Goal: Task Accomplishment & Management: Use online tool/utility

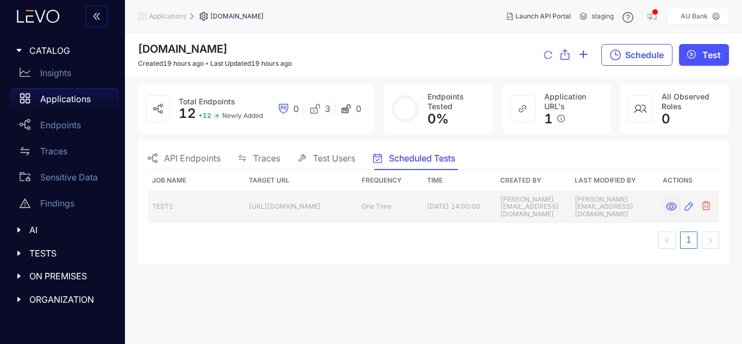
click at [672, 205] on icon "button" at bounding box center [671, 207] width 10 height 8
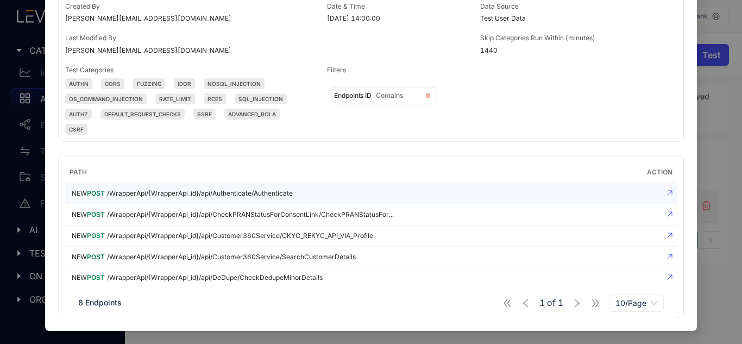
click at [316, 191] on div "NEW POST /WrapperApi/{WrapperApi_id}/api/Authenticate/Authenticate" at bounding box center [336, 193] width 533 height 12
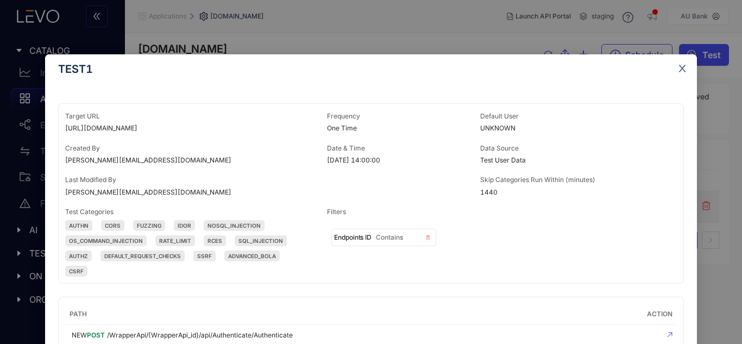
click at [678, 75] on span "Close" at bounding box center [681, 68] width 29 height 29
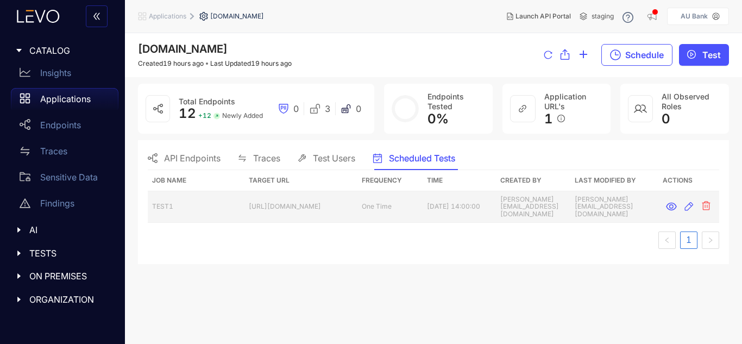
click at [197, 162] on span "API Endpoints" at bounding box center [192, 158] width 56 height 10
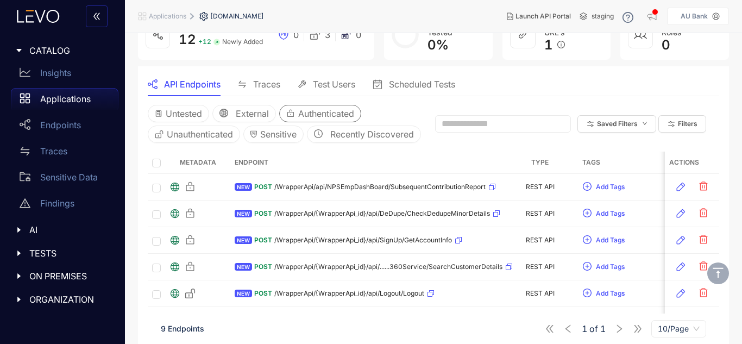
scroll to position [74, 0]
click at [16, 250] on icon "caret-right" at bounding box center [19, 253] width 8 height 8
click at [70, 332] on p "Scheduled Tests" at bounding box center [73, 328] width 66 height 10
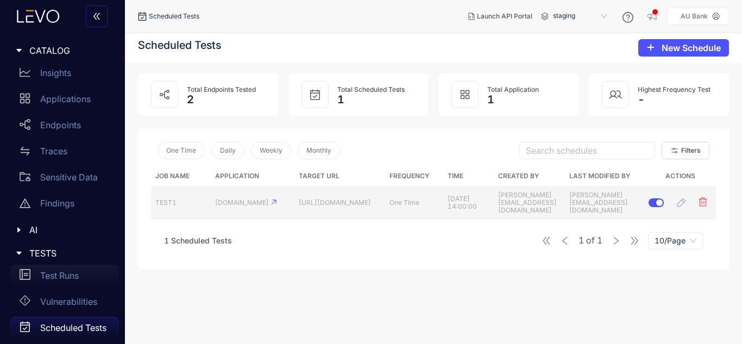
click at [58, 283] on div "Test Runs" at bounding box center [65, 275] width 108 height 22
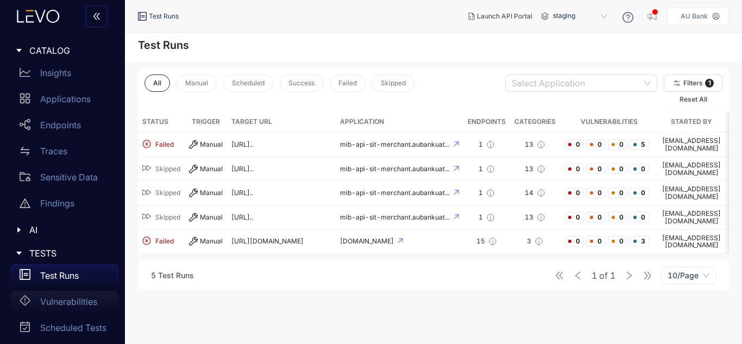
click at [62, 299] on p "Vulnerabilities" at bounding box center [68, 302] width 57 height 10
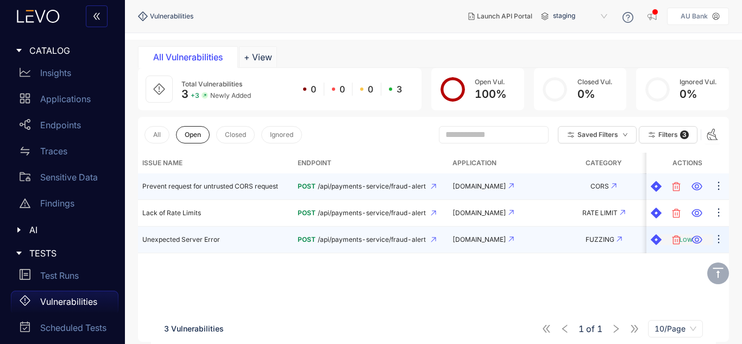
scroll to position [77, 0]
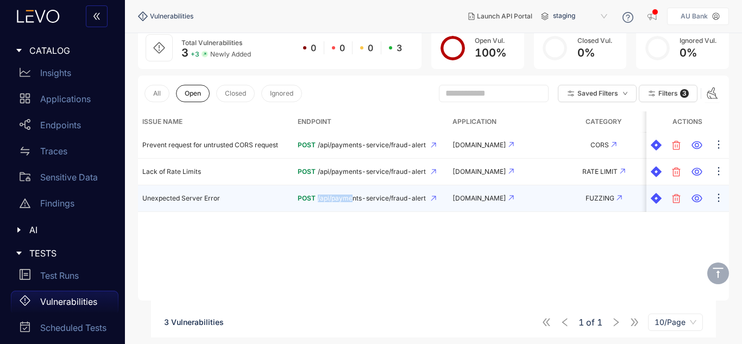
drag, startPoint x: 316, startPoint y: 211, endPoint x: 348, endPoint y: 208, distance: 32.2
click at [348, 208] on td "POST /api/payments-service/fraud-alert" at bounding box center [370, 198] width 155 height 27
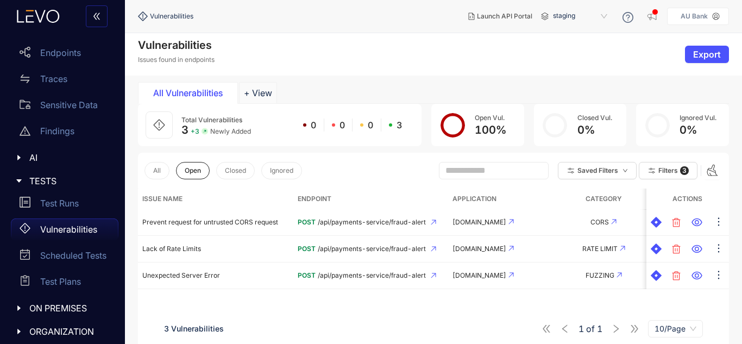
scroll to position [78, 0]
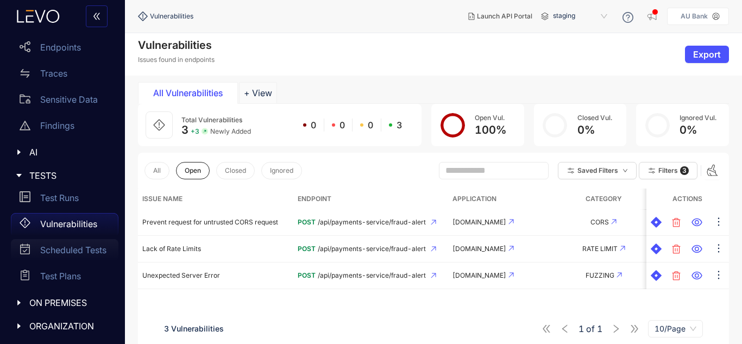
click at [58, 254] on p "Scheduled Tests" at bounding box center [73, 250] width 66 height 10
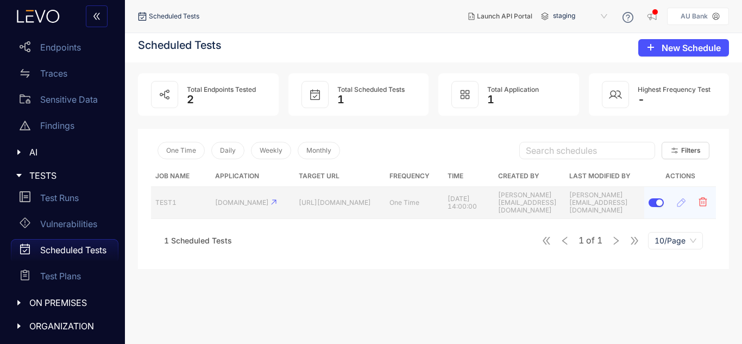
click at [236, 209] on td "[DOMAIN_NAME]" at bounding box center [252, 202] width 83 height 31
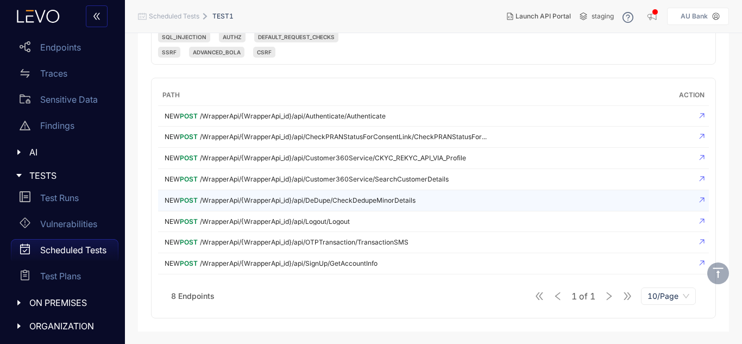
scroll to position [212, 0]
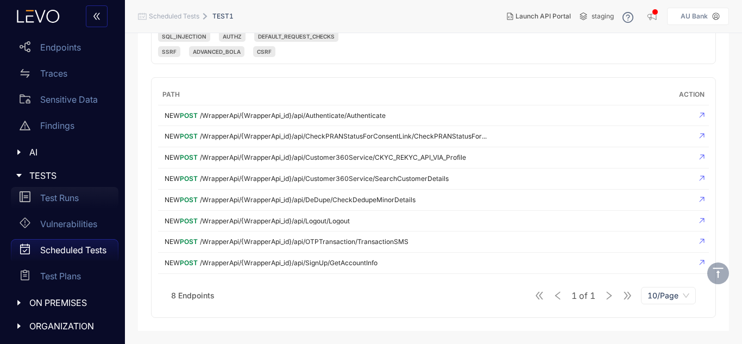
click at [66, 201] on p "Test Runs" at bounding box center [59, 198] width 39 height 10
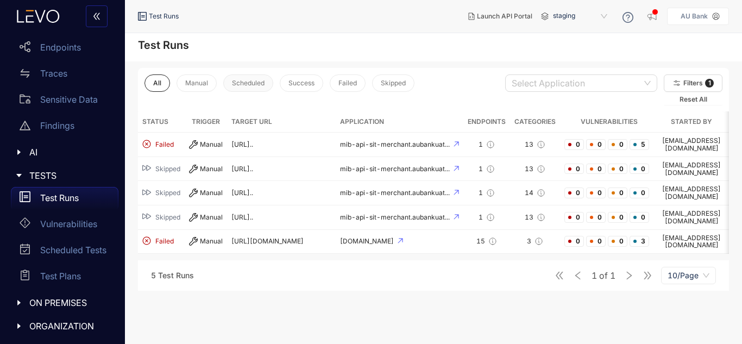
click at [258, 85] on span "Scheduled" at bounding box center [248, 83] width 33 height 8
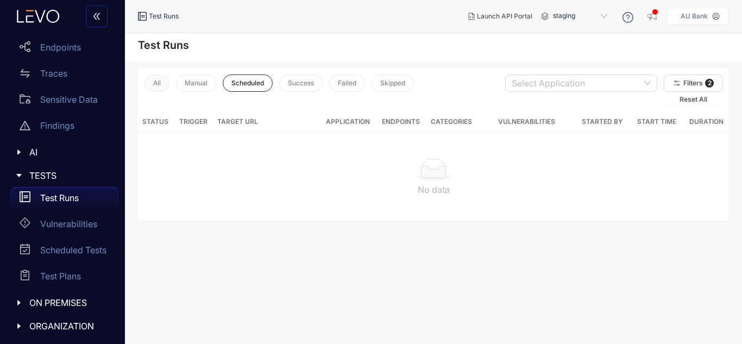
click at [153, 84] on span "All" at bounding box center [157, 83] width 8 height 8
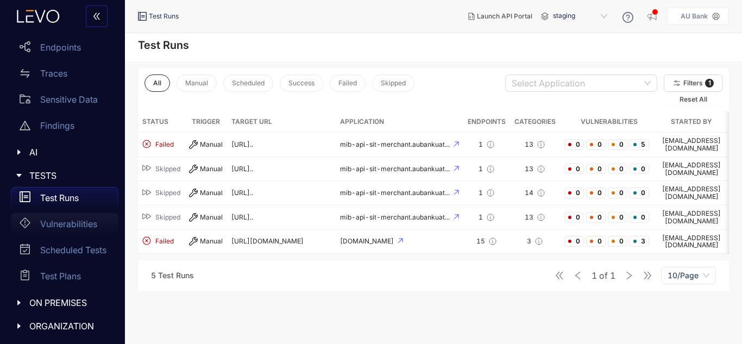
click at [58, 226] on p "Vulnerabilities" at bounding box center [68, 224] width 57 height 10
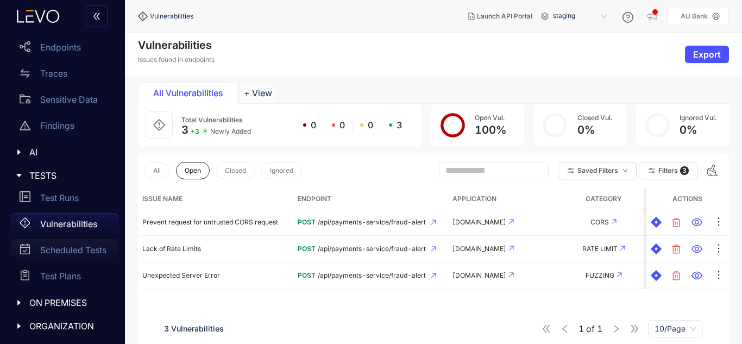
click at [59, 249] on p "Scheduled Tests" at bounding box center [73, 250] width 66 height 10
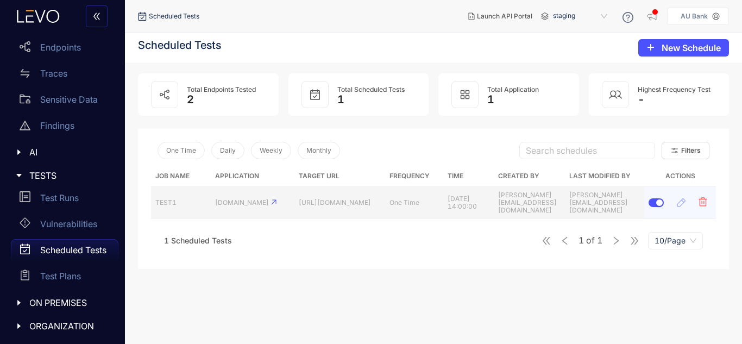
click at [294, 208] on td "https://npsuat.auuat.bank.in" at bounding box center [339, 202] width 91 height 31
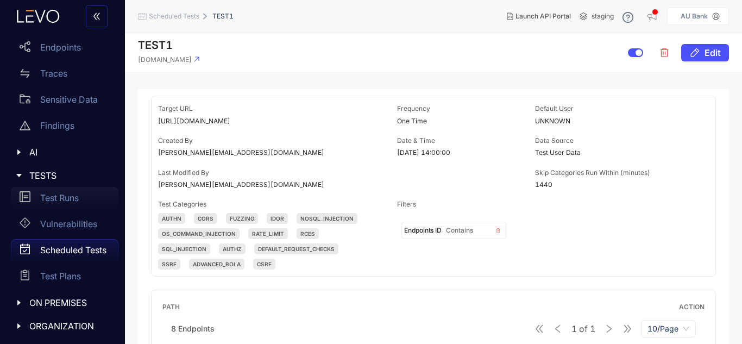
click at [55, 200] on p "Test Runs" at bounding box center [59, 198] width 39 height 10
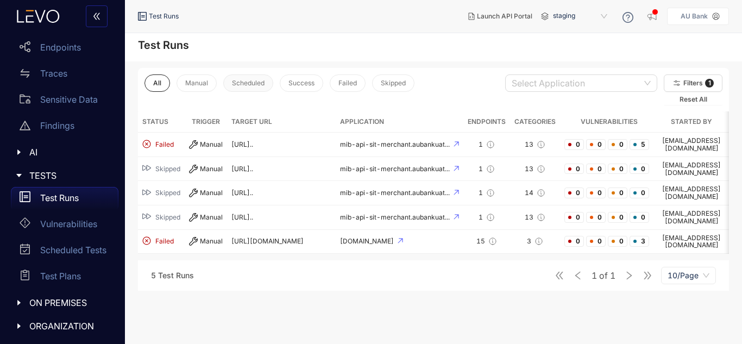
click at [238, 83] on span "Scheduled" at bounding box center [248, 83] width 33 height 8
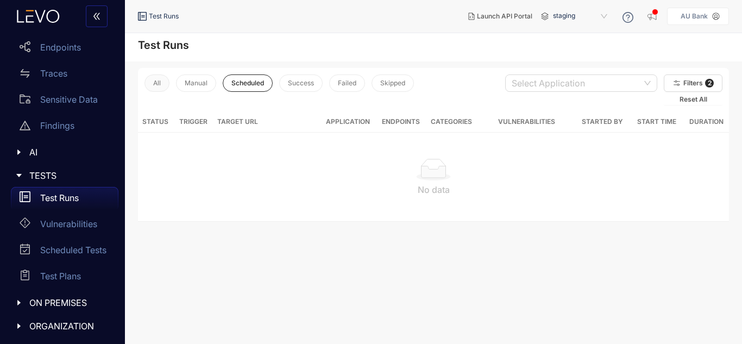
click at [151, 78] on button "All" at bounding box center [156, 82] width 25 height 17
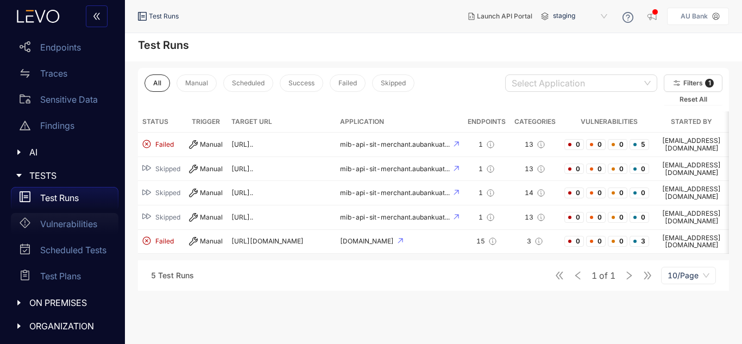
click at [54, 228] on p "Vulnerabilities" at bounding box center [68, 224] width 57 height 10
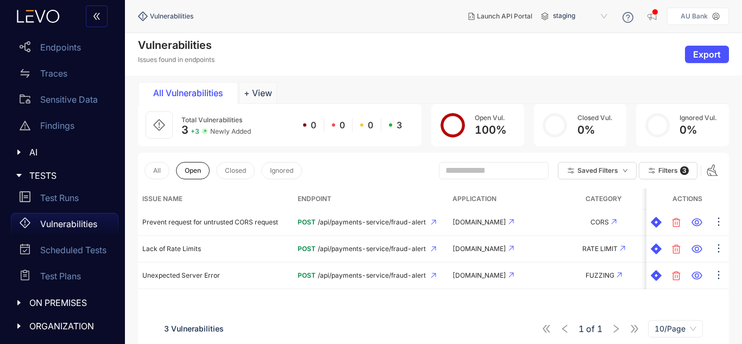
click at [201, 91] on div "All Vulnerabilities" at bounding box center [187, 93] width 81 height 10
click at [65, 248] on p "Scheduled Tests" at bounding box center [73, 250] width 66 height 10
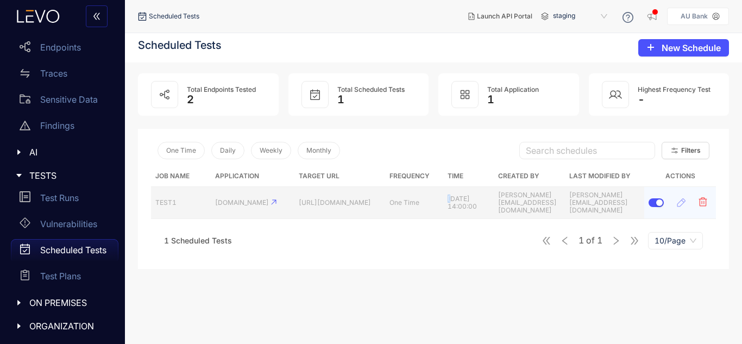
click at [443, 208] on td "10/10/2025, 14:00:00" at bounding box center [468, 202] width 51 height 31
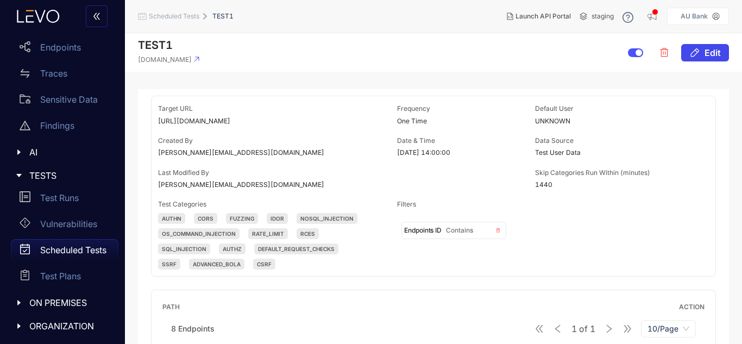
click at [698, 51] on icon "button" at bounding box center [694, 52] width 11 height 11
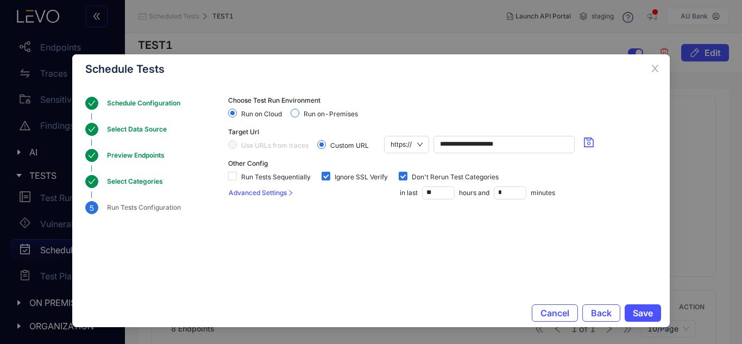
click at [299, 113] on span at bounding box center [295, 113] width 9 height 9
click at [635, 311] on span "Save" at bounding box center [643, 313] width 20 height 10
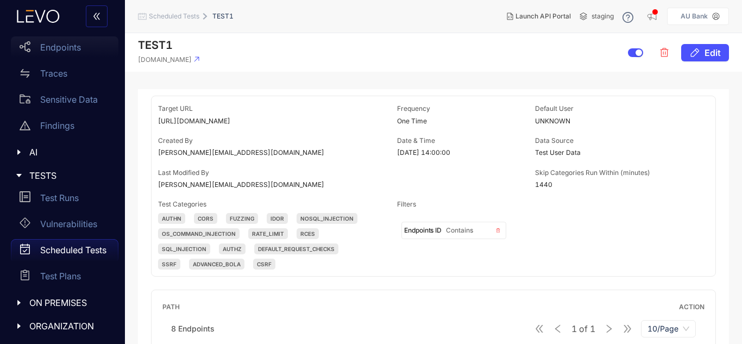
click at [66, 49] on p "Endpoints" at bounding box center [60, 47] width 41 height 10
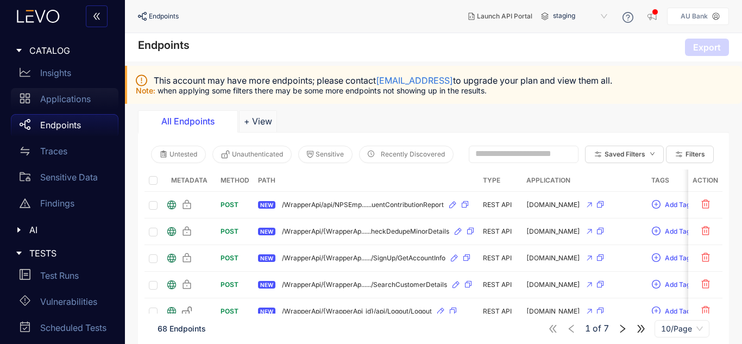
click at [60, 103] on p "Applications" at bounding box center [65, 99] width 51 height 10
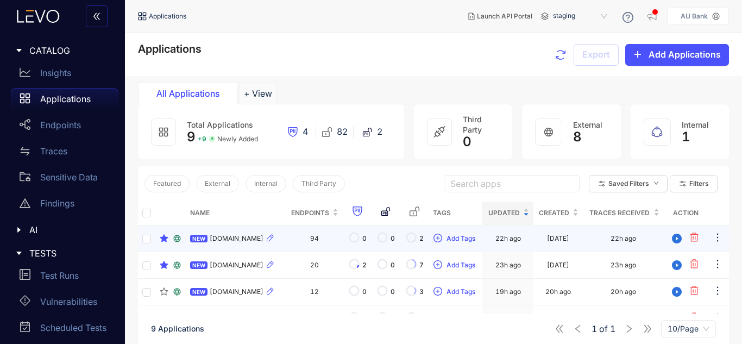
scroll to position [109, 0]
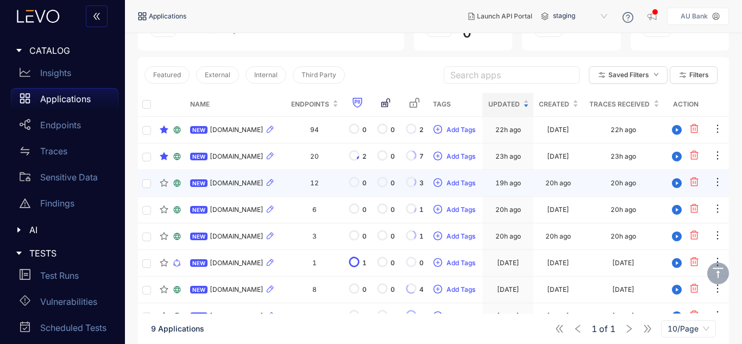
click at [253, 187] on span "[DOMAIN_NAME]" at bounding box center [237, 183] width 54 height 8
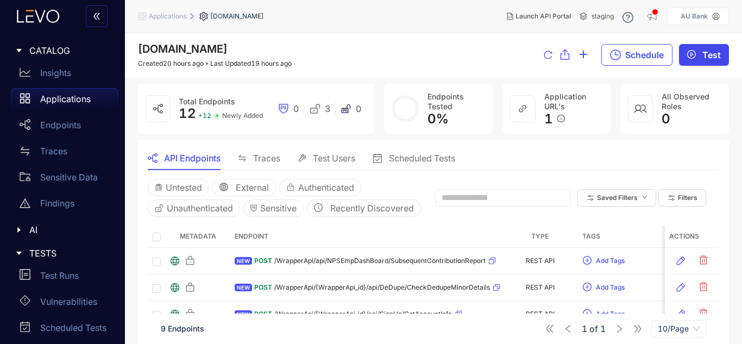
click at [700, 47] on button "Test" at bounding box center [704, 55] width 50 height 22
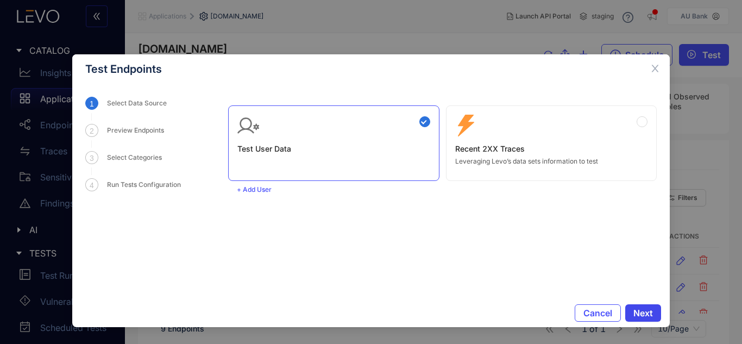
click at [655, 318] on button "Next" at bounding box center [643, 312] width 36 height 17
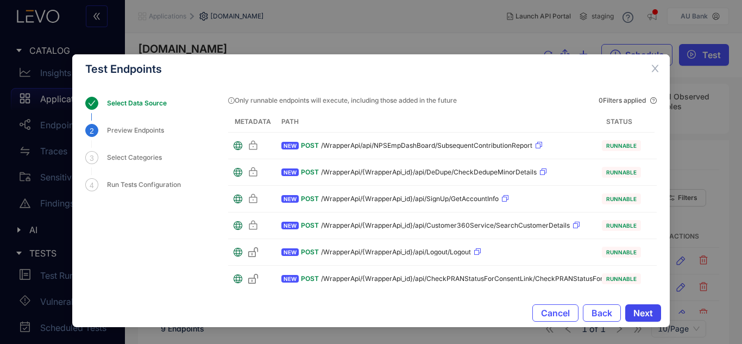
click at [651, 311] on span "Next" at bounding box center [643, 313] width 20 height 10
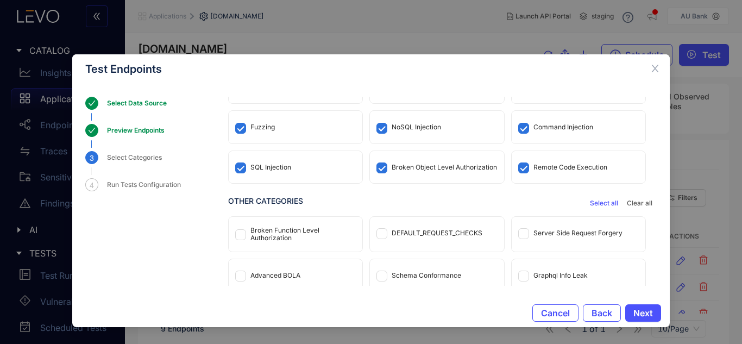
scroll to position [92, 0]
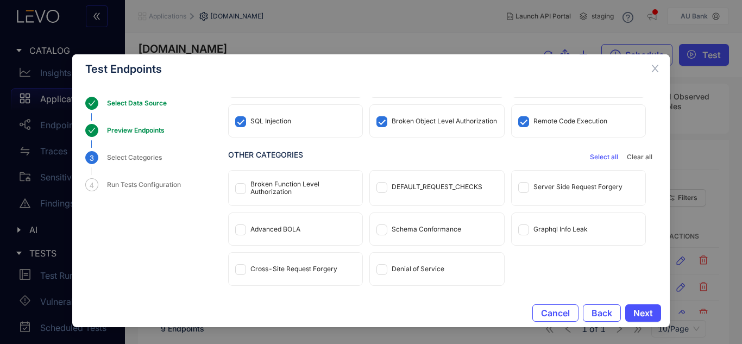
click at [276, 190] on div "Broken Function Level Authorization" at bounding box center [302, 187] width 105 height 15
click at [483, 203] on div "DEFAULT_REQUEST_CHECKS" at bounding box center [436, 188] width 135 height 36
drag, startPoint x: 574, startPoint y: 197, endPoint x: 541, endPoint y: 197, distance: 32.6
click at [575, 197] on div "Server Side Request Forgery" at bounding box center [579, 187] width 134 height 32
click at [281, 233] on div "Advanced BOLA" at bounding box center [296, 229] width 134 height 32
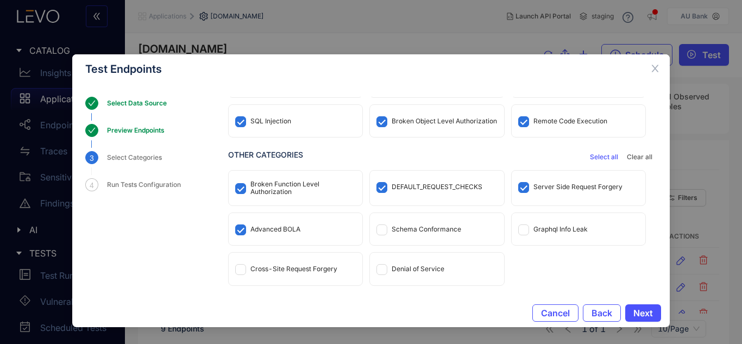
click at [471, 225] on div "Schema Conformance" at bounding box center [437, 229] width 134 height 32
drag, startPoint x: 457, startPoint y: 230, endPoint x: 515, endPoint y: 233, distance: 57.6
click at [458, 230] on div "Schema Conformance" at bounding box center [427, 229] width 70 height 8
drag, startPoint x: 299, startPoint y: 273, endPoint x: 362, endPoint y: 276, distance: 62.5
click at [300, 273] on div "Cross-Site Request Forgery" at bounding box center [296, 269] width 134 height 32
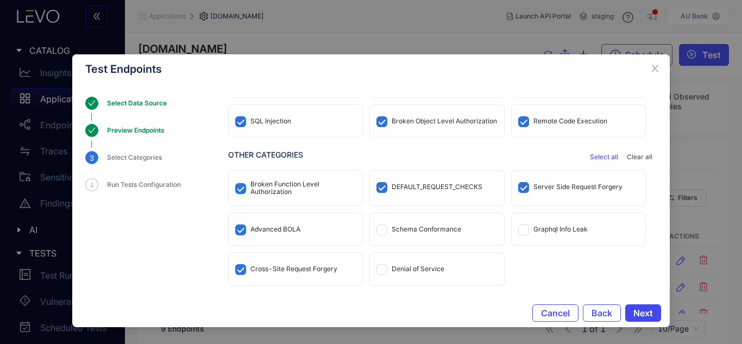
click at [647, 307] on button "Next" at bounding box center [643, 312] width 36 height 17
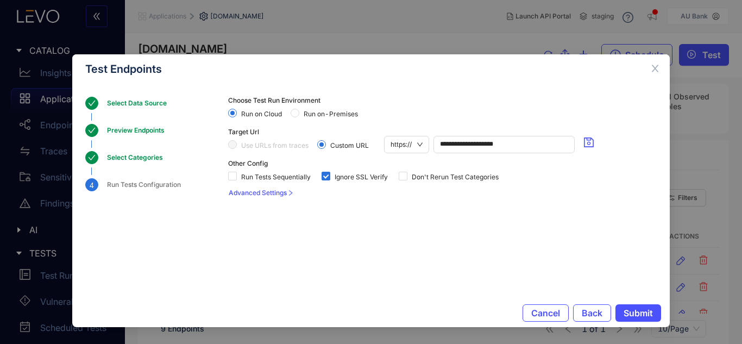
click at [320, 109] on label "Run on-Premises" at bounding box center [327, 113] width 72 height 10
click at [653, 311] on button "Submit" at bounding box center [638, 312] width 46 height 17
click at [642, 314] on span "Submit" at bounding box center [637, 313] width 29 height 10
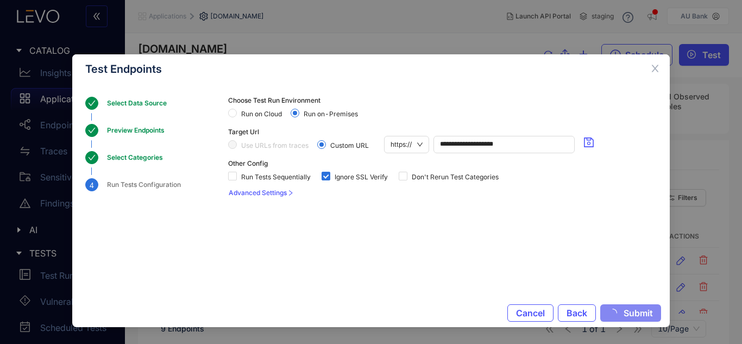
click at [642, 314] on span "Submit" at bounding box center [637, 313] width 29 height 10
click at [615, 304] on button "Submit" at bounding box center [638, 312] width 46 height 17
click at [551, 311] on span "Cancel" at bounding box center [545, 313] width 29 height 10
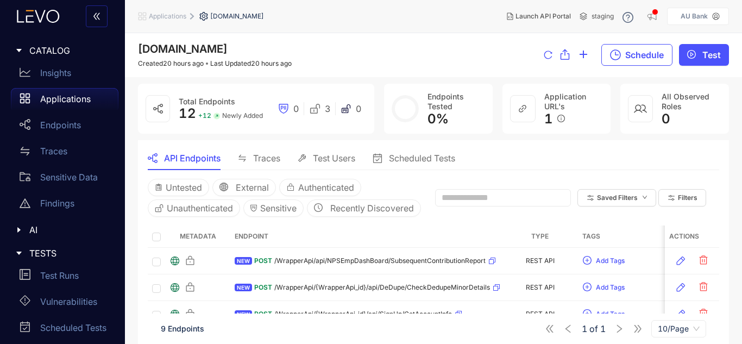
click at [681, 8] on aside "AU Bank" at bounding box center [698, 16] width 62 height 17
click at [686, 16] on p "AU Bank" at bounding box center [693, 16] width 27 height 8
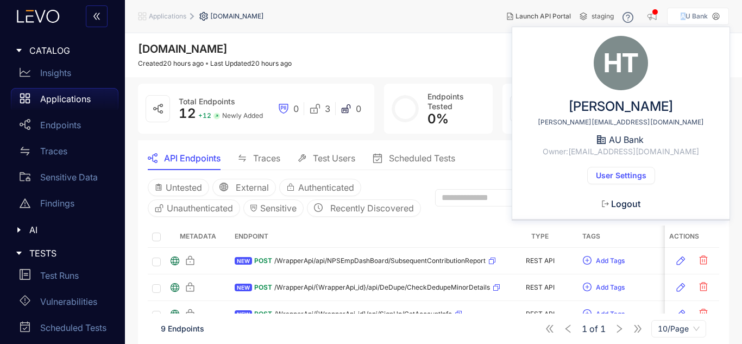
click at [634, 180] on span "User Settings" at bounding box center [621, 175] width 51 height 9
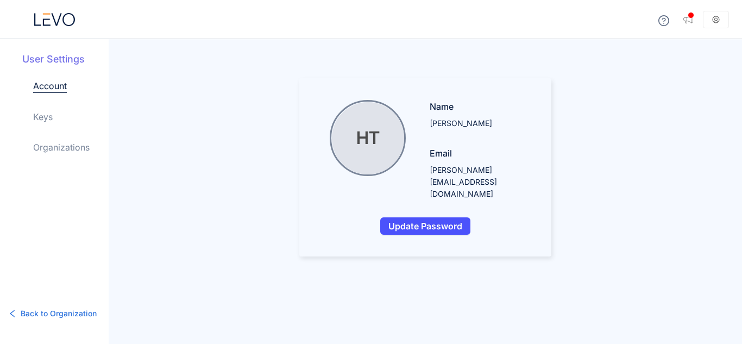
click at [48, 117] on link "Keys" at bounding box center [43, 116] width 20 height 13
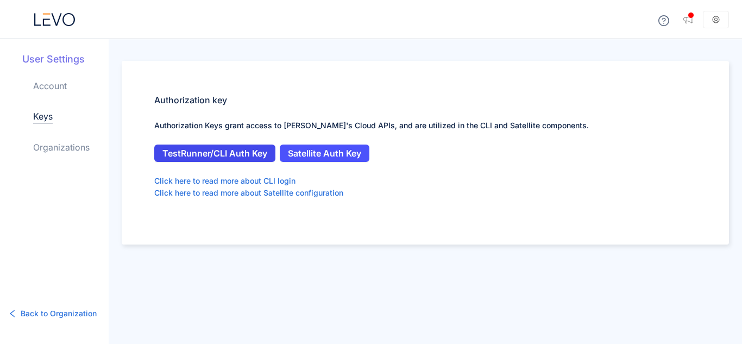
click at [198, 157] on span "TestRunner/CLI Auth Key" at bounding box center [214, 153] width 105 height 10
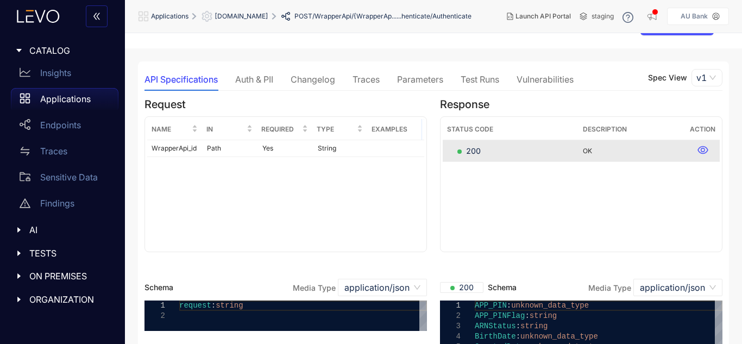
scroll to position [30, 0]
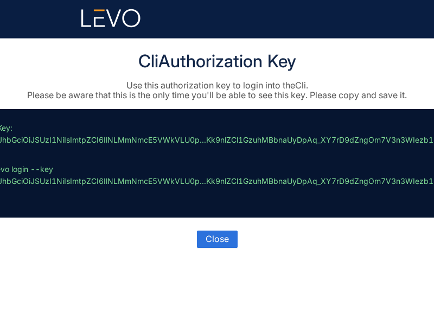
click at [126, 152] on p "// Key: eyJhbGciOiJSUzI1NiIsImtpZCI6IlNLMmNmcE5VWkVLU0p...Kk9nlZCl1GzuhMBbnaUyD…" at bounding box center [215, 163] width 451 height 83
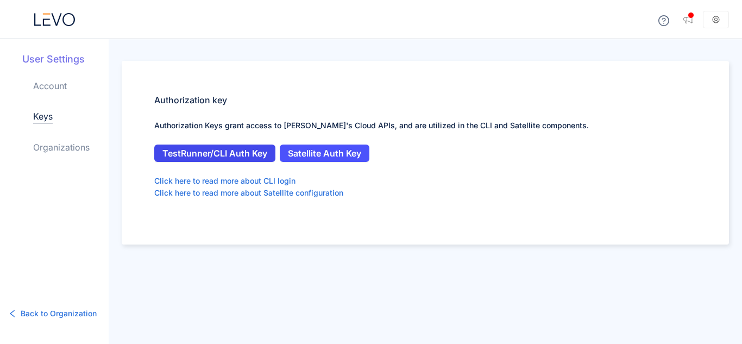
click at [253, 156] on span "TestRunner/CLI Auth Key" at bounding box center [214, 153] width 105 height 10
click at [243, 149] on span "TestRunner/CLI Auth Key" at bounding box center [214, 153] width 105 height 10
click at [82, 310] on span "Back to Organization" at bounding box center [59, 313] width 76 height 12
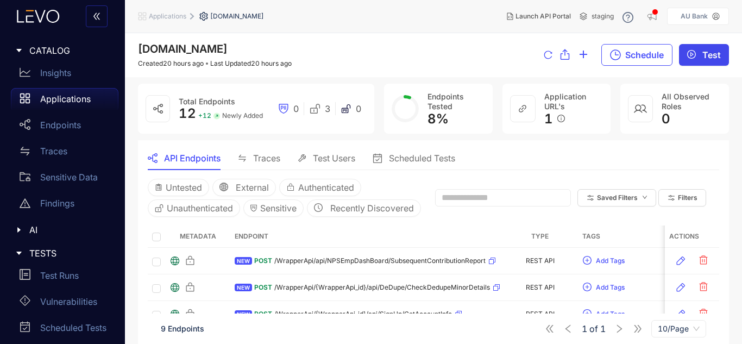
click at [699, 53] on button "Test" at bounding box center [704, 55] width 50 height 22
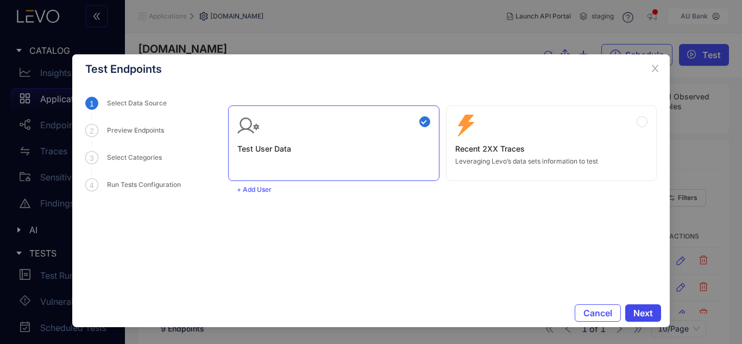
click at [638, 312] on span "Next" at bounding box center [643, 313] width 20 height 10
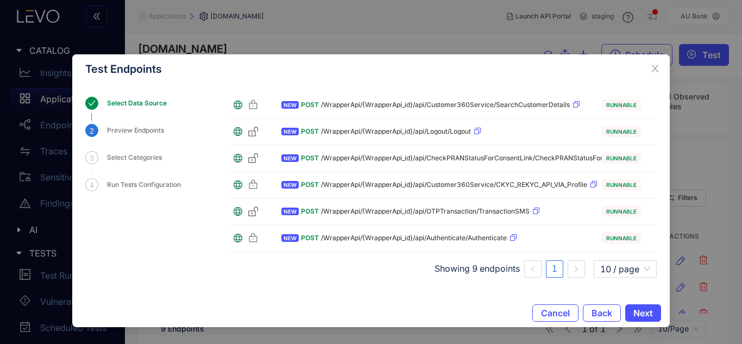
scroll to position [61, 0]
click at [633, 308] on button "Next" at bounding box center [643, 312] width 36 height 17
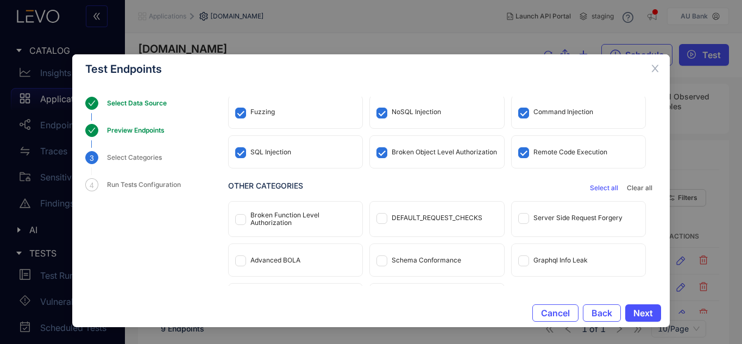
scroll to position [0, 0]
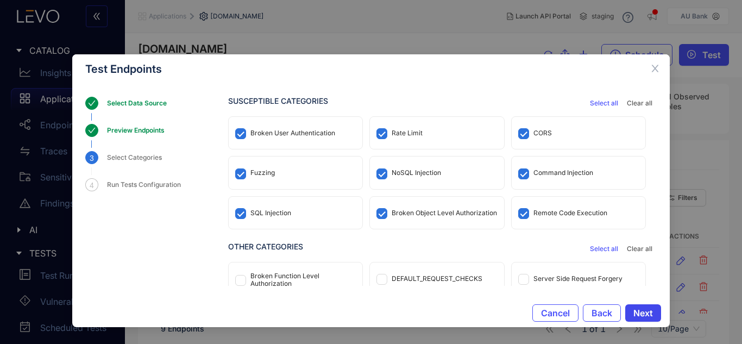
click at [633, 310] on span "Next" at bounding box center [643, 313] width 20 height 10
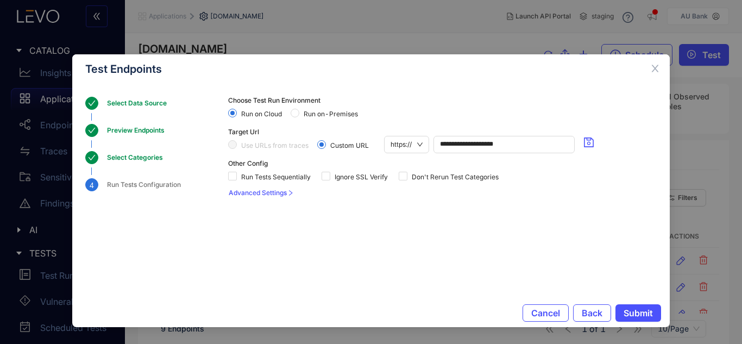
click at [633, 310] on span "Submit" at bounding box center [637, 313] width 29 height 10
click at [598, 314] on span "Back" at bounding box center [592, 313] width 21 height 10
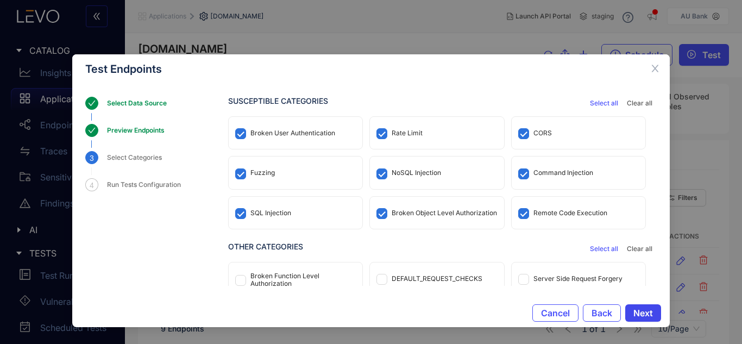
click at [637, 306] on button "Next" at bounding box center [643, 312] width 36 height 17
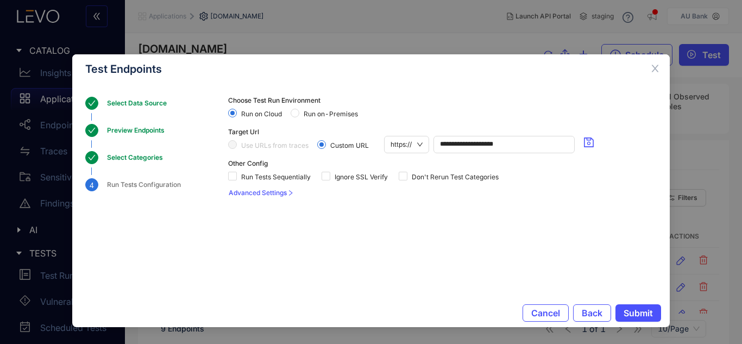
click at [335, 115] on span "Run on-Premises" at bounding box center [330, 114] width 63 height 8
click at [365, 180] on span "Ignore SSL Verify" at bounding box center [361, 177] width 62 height 8
click at [626, 305] on button "Submit" at bounding box center [638, 312] width 46 height 17
click at [626, 306] on button "Submit" at bounding box center [638, 312] width 46 height 17
click at [627, 307] on button "Submit" at bounding box center [638, 312] width 46 height 17
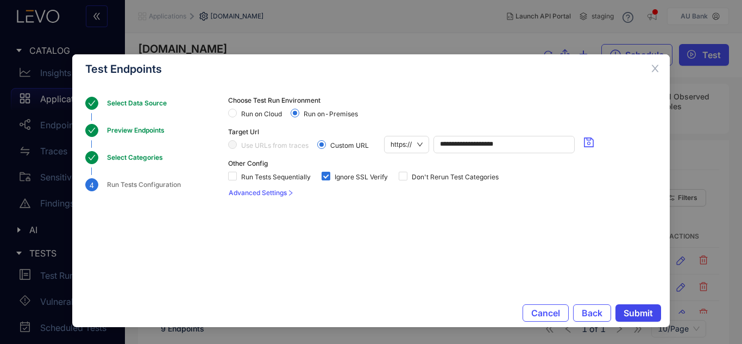
click at [626, 307] on button "Submit" at bounding box center [638, 312] width 46 height 17
click at [626, 307] on button "Submit" at bounding box center [630, 312] width 61 height 17
click at [626, 307] on button "Submit" at bounding box center [637, 312] width 48 height 17
click at [631, 318] on button "Submit" at bounding box center [638, 312] width 46 height 17
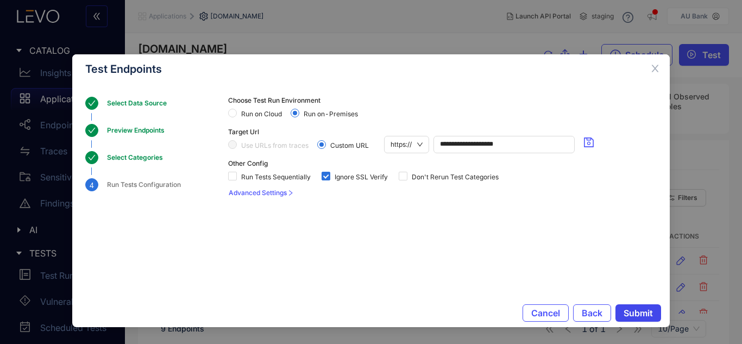
click at [631, 318] on button "Submit" at bounding box center [638, 312] width 46 height 17
click at [631, 318] on button "Submit" at bounding box center [630, 312] width 61 height 17
click at [631, 318] on button "Submit" at bounding box center [637, 312] width 48 height 17
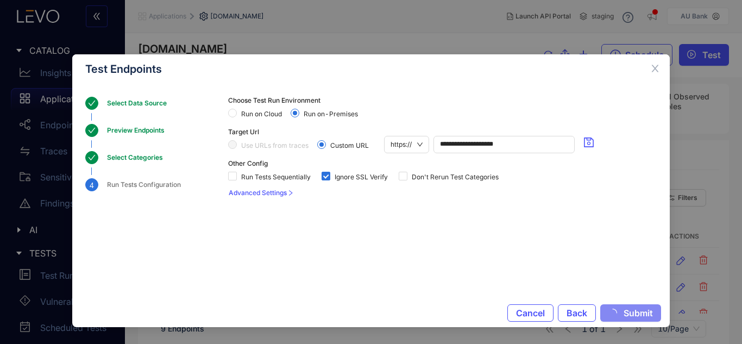
click at [631, 318] on button "Submit" at bounding box center [630, 312] width 61 height 17
click at [631, 318] on button "Submit" at bounding box center [637, 312] width 48 height 17
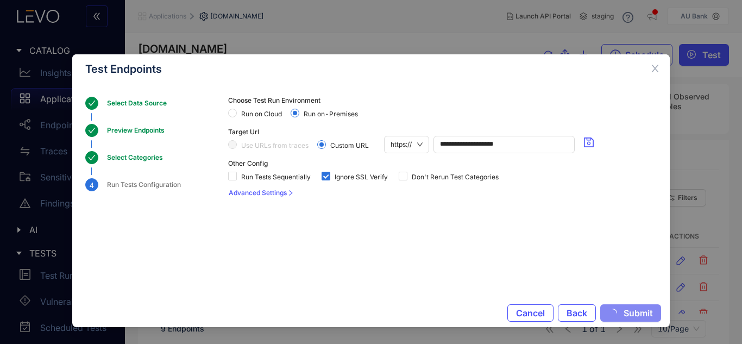
click at [631, 318] on button "Submit" at bounding box center [630, 312] width 61 height 17
click at [631, 318] on button "Submit" at bounding box center [637, 312] width 48 height 17
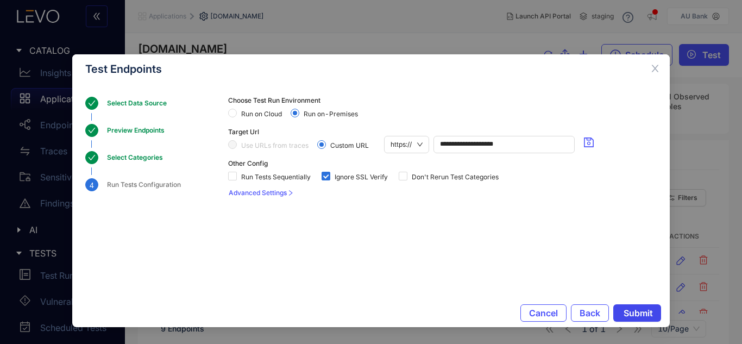
click at [631, 318] on button "Submit" at bounding box center [637, 312] width 48 height 17
click at [631, 318] on button "Submit" at bounding box center [630, 312] width 61 height 17
click at [631, 318] on button "Submit" at bounding box center [637, 312] width 48 height 17
click at [650, 318] on span "Submit" at bounding box center [637, 313] width 29 height 10
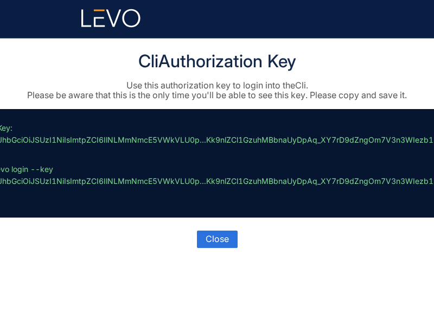
click at [56, 146] on p "// Key: eyJhbGciOiJSUzI1NiIsImtpZCI6IlNLMmNmcE5VWkVLU0p...Kk9nlZCl1GzuhMBbnaUyD…" at bounding box center [215, 163] width 451 height 83
click at [31, 130] on p "// Key: eyJhbGciOiJSUzI1NiIsImtpZCI6IlNLMmNmcE5VWkVLU0p...Kk9nlZCl1GzuhMBbnaUyD…" at bounding box center [215, 163] width 451 height 83
click at [23, 133] on p "// Key: eyJhbGciOiJSUzI1NiIsImtpZCI6IlNLMmNmcE5VWkVLU0p...Kk9nlZCl1GzuhMBbnaUyD…" at bounding box center [215, 163] width 451 height 83
click at [8, 141] on p "// Key: eyJhbGciOiJSUzI1NiIsImtpZCI6IlNLMmNmcE5VWkVLU0p...Kk9nlZCl1GzuhMBbnaUyD…" at bounding box center [215, 163] width 451 height 83
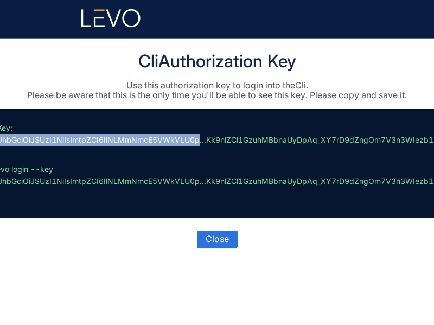
click at [8, 141] on p "// Key: eyJhbGciOiJSUzI1NiIsImtpZCI6IlNLMmNmcE5VWkVLU0p...Kk9nlZCl1GzuhMBbnaUyD…" at bounding box center [215, 163] width 451 height 83
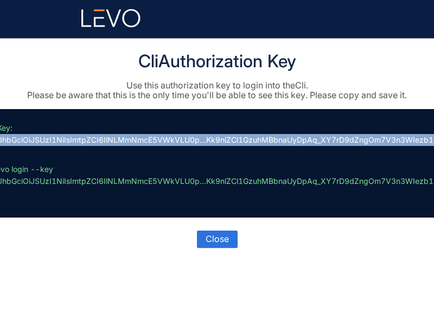
click at [8, 141] on p "// Key: eyJhbGciOiJSUzI1NiIsImtpZCI6IlNLMmNmcE5VWkVLU0p...Kk9nlZCl1GzuhMBbnaUyD…" at bounding box center [215, 163] width 451 height 83
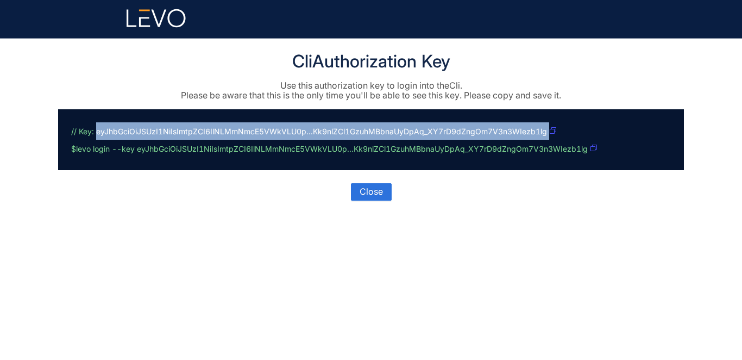
click at [208, 132] on p "// Key: eyJhbGciOiJSUzI1NiIsImtpZCI6IlNLMmNmcE5VWkVLU0p...Kk9nlZCl1GzuhMBbnaUyD…" at bounding box center [368, 139] width 595 height 35
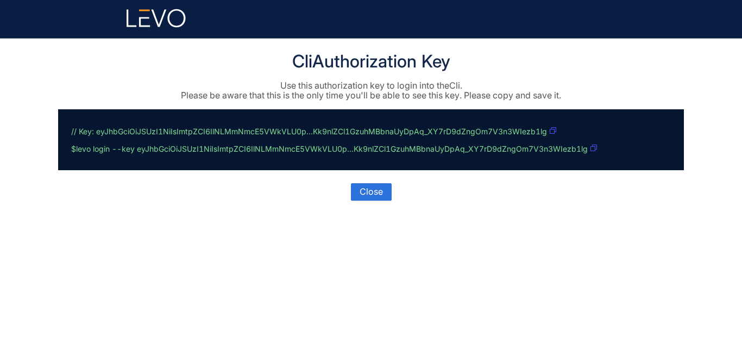
click at [434, 129] on icon "button" at bounding box center [553, 130] width 7 height 7
click at [376, 197] on button "Close" at bounding box center [371, 191] width 41 height 17
click at [434, 131] on icon "button" at bounding box center [553, 130] width 7 height 7
click at [434, 149] on icon "button" at bounding box center [593, 147] width 7 height 7
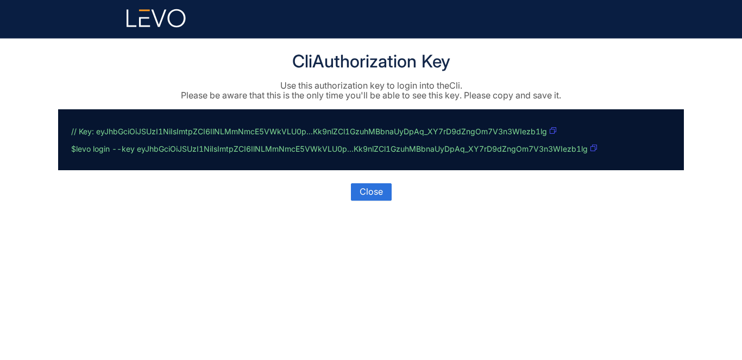
click at [434, 128] on icon "button" at bounding box center [553, 130] width 7 height 7
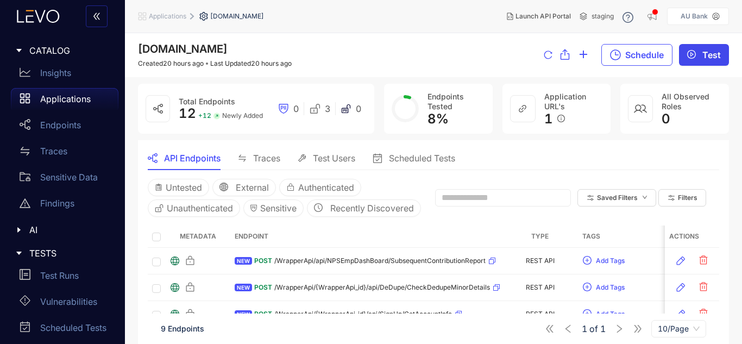
click at [698, 52] on button "Test" at bounding box center [704, 55] width 50 height 22
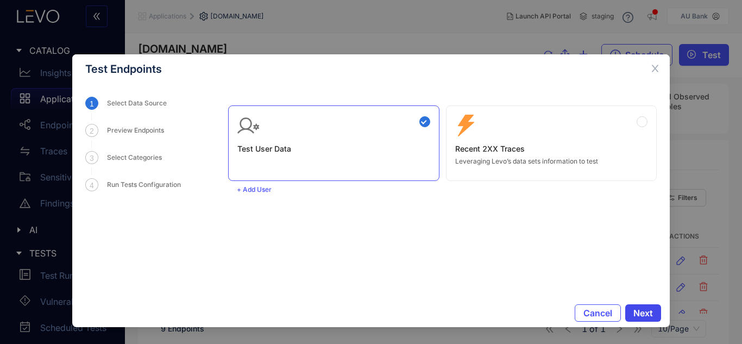
click at [632, 320] on button "Next" at bounding box center [643, 312] width 36 height 17
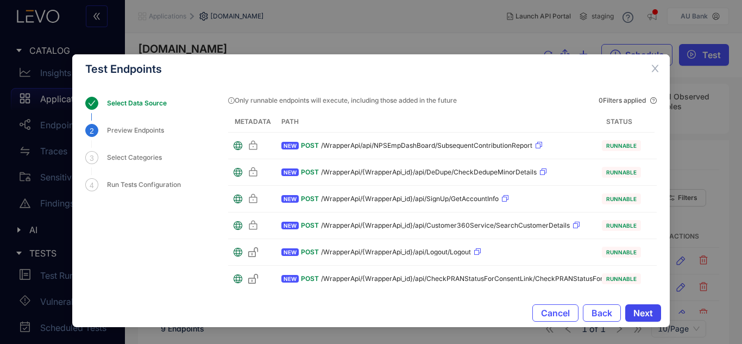
click at [632, 320] on button "Next" at bounding box center [643, 312] width 36 height 17
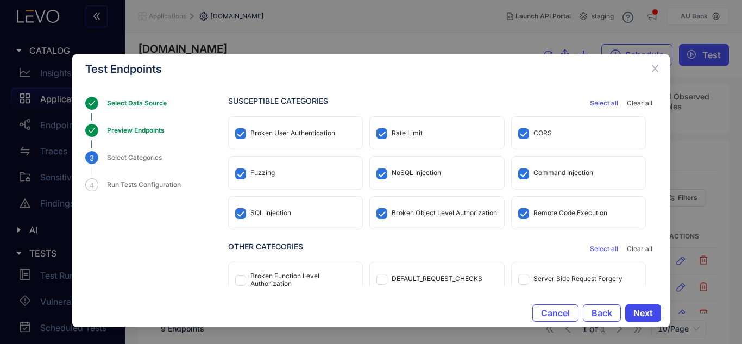
click at [632, 320] on button "Next" at bounding box center [643, 312] width 36 height 17
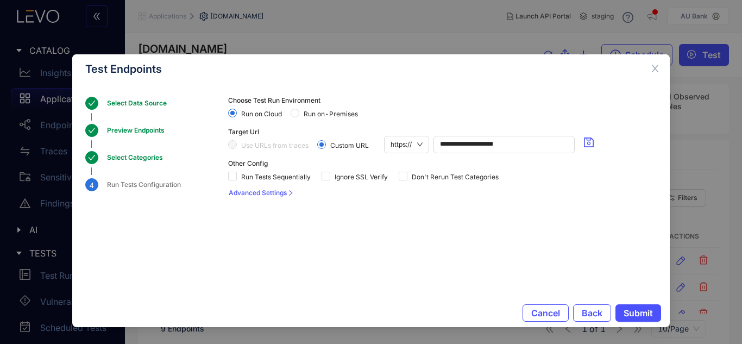
click at [336, 114] on span "Run on-Premises" at bounding box center [330, 114] width 63 height 8
click at [368, 178] on span "Ignore SSL Verify" at bounding box center [361, 177] width 62 height 8
click at [402, 171] on label "Don't Rerun Test Categories" at bounding box center [451, 176] width 104 height 10
click at [631, 308] on span "Submit" at bounding box center [637, 313] width 29 height 10
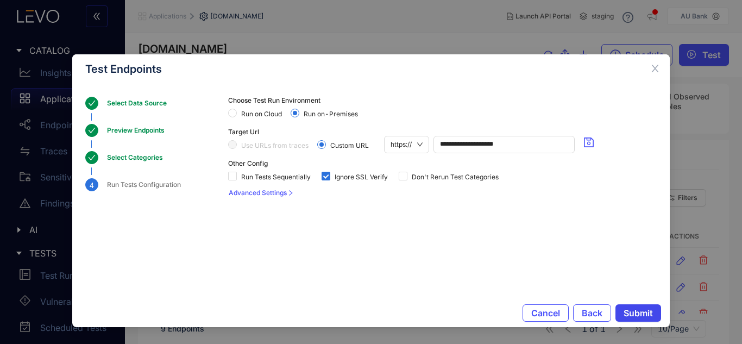
click at [631, 308] on span "Submit" at bounding box center [637, 313] width 29 height 10
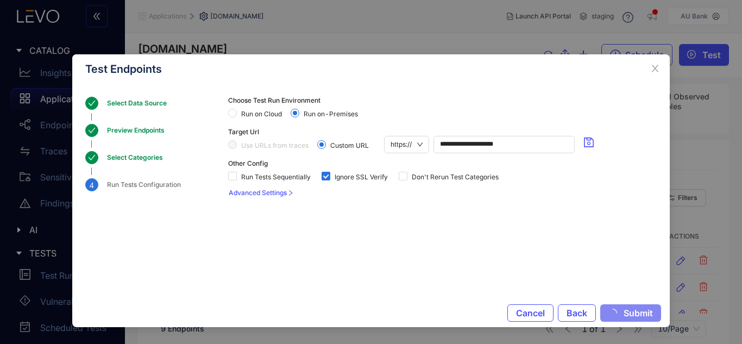
click at [631, 308] on span "Submit" at bounding box center [637, 313] width 29 height 10
click at [622, 314] on button "Submit" at bounding box center [638, 312] width 46 height 17
click at [622, 314] on button "Submit" at bounding box center [630, 312] width 61 height 17
click at [622, 314] on button "Submit" at bounding box center [638, 312] width 46 height 17
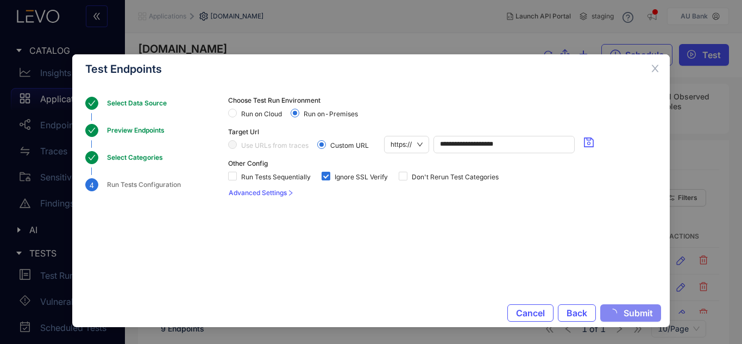
click at [622, 314] on button "Submit" at bounding box center [630, 312] width 61 height 17
click at [648, 312] on span "Submit" at bounding box center [637, 313] width 29 height 10
